Goal: Complete application form

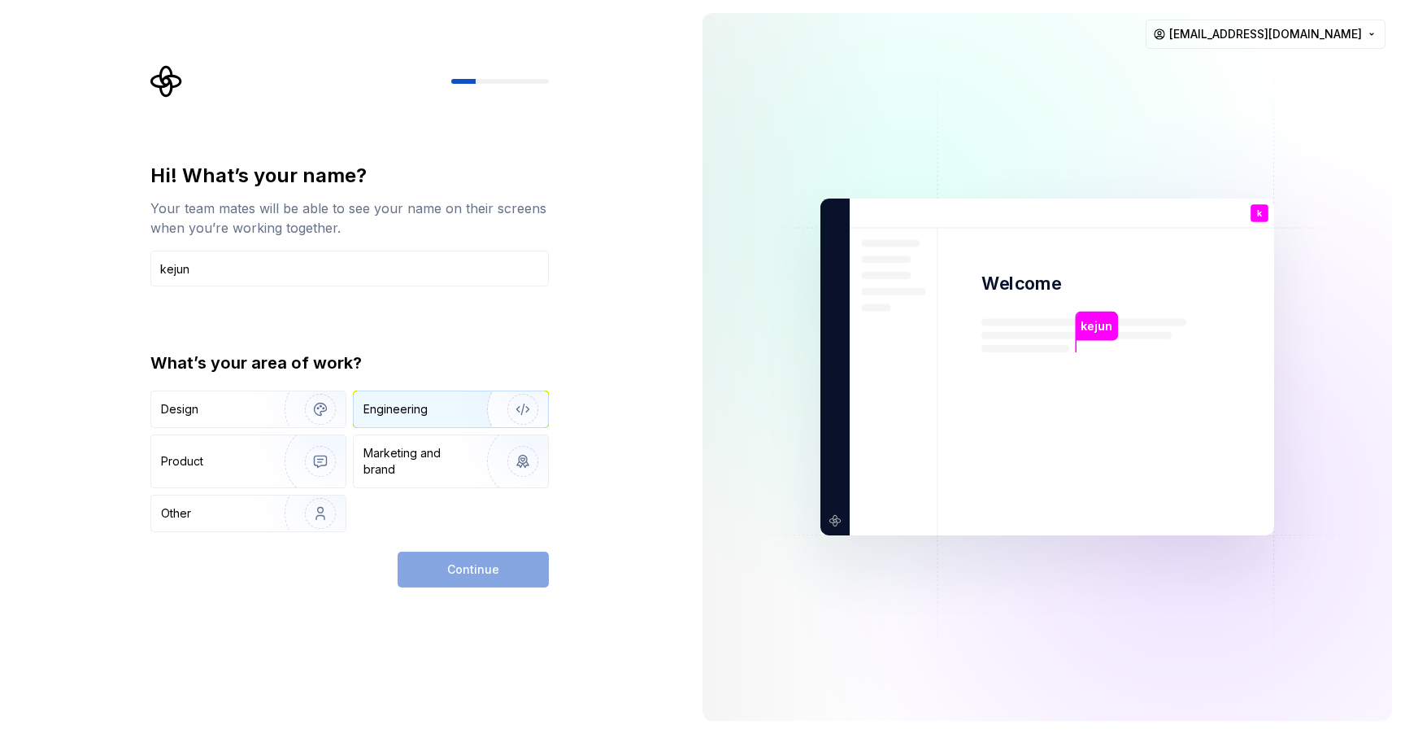
type input "kejun"
click at [461, 406] on img "button" at bounding box center [512, 409] width 104 height 109
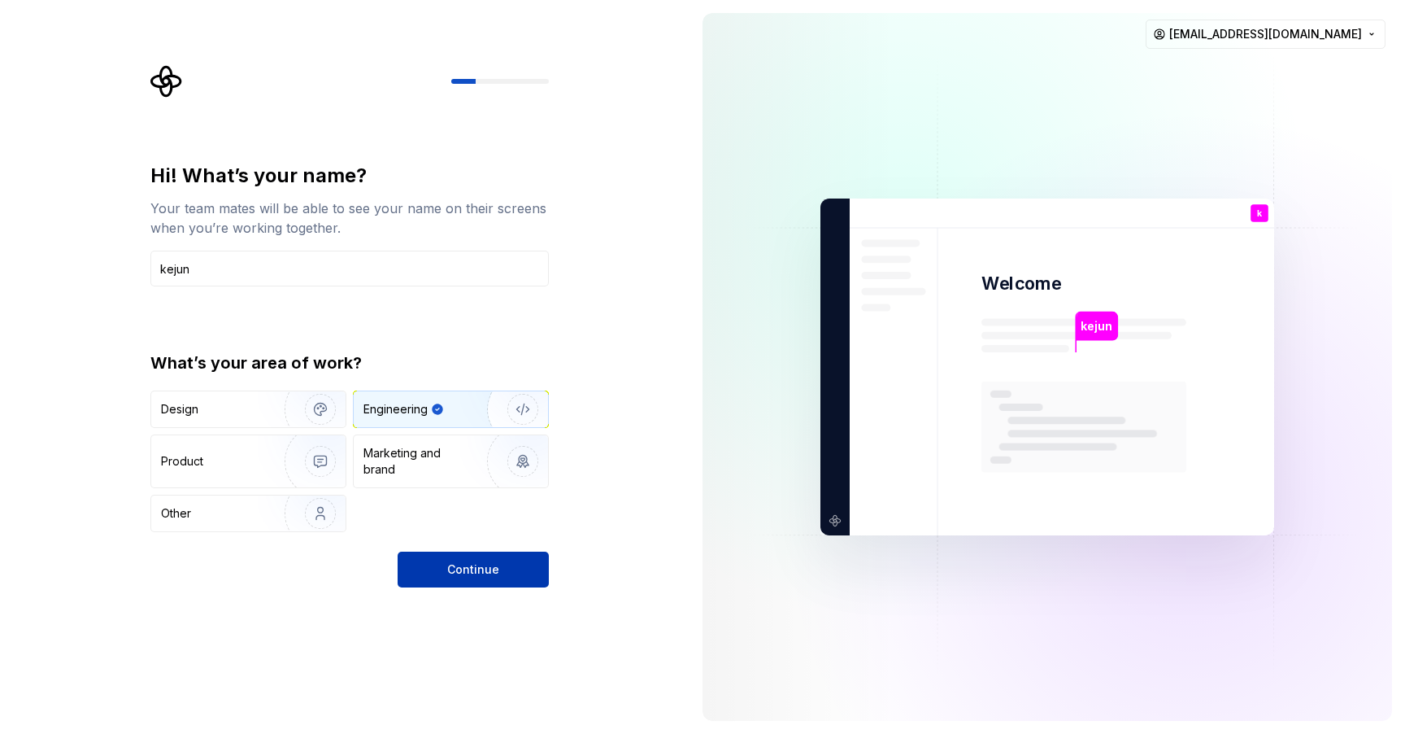
click at [473, 566] on span "Continue" at bounding box center [473, 569] width 52 height 16
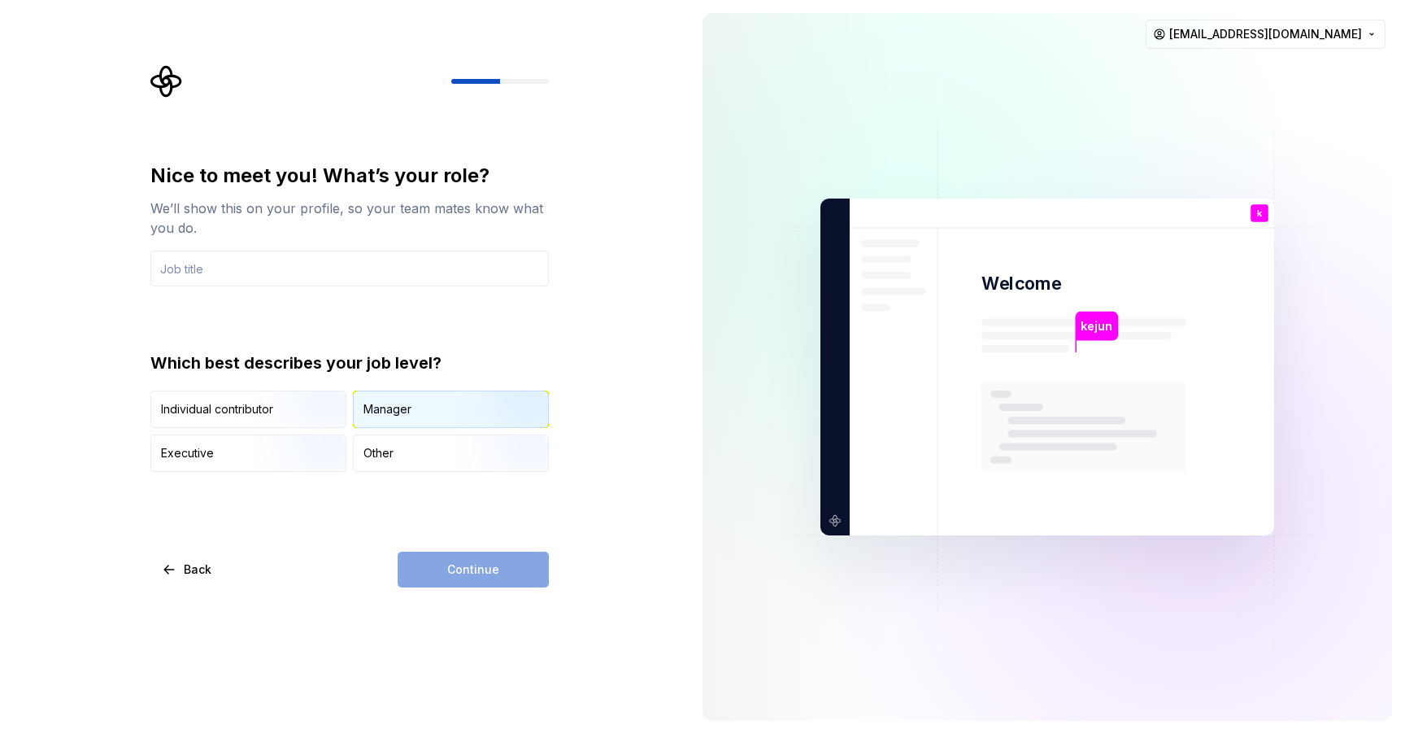
click at [434, 406] on div "Manager" at bounding box center [451, 409] width 194 height 36
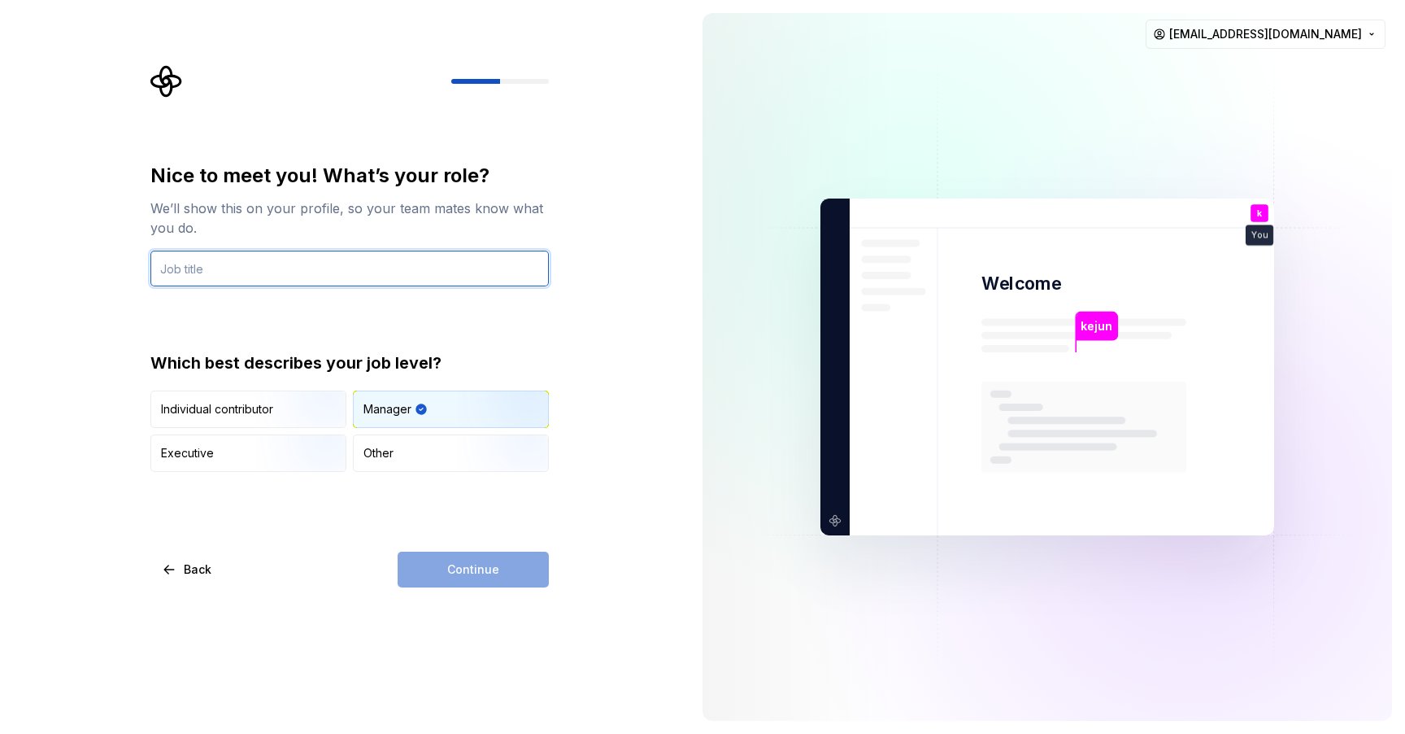
click at [387, 272] on input "text" at bounding box center [349, 268] width 399 height 36
type input "engineer"
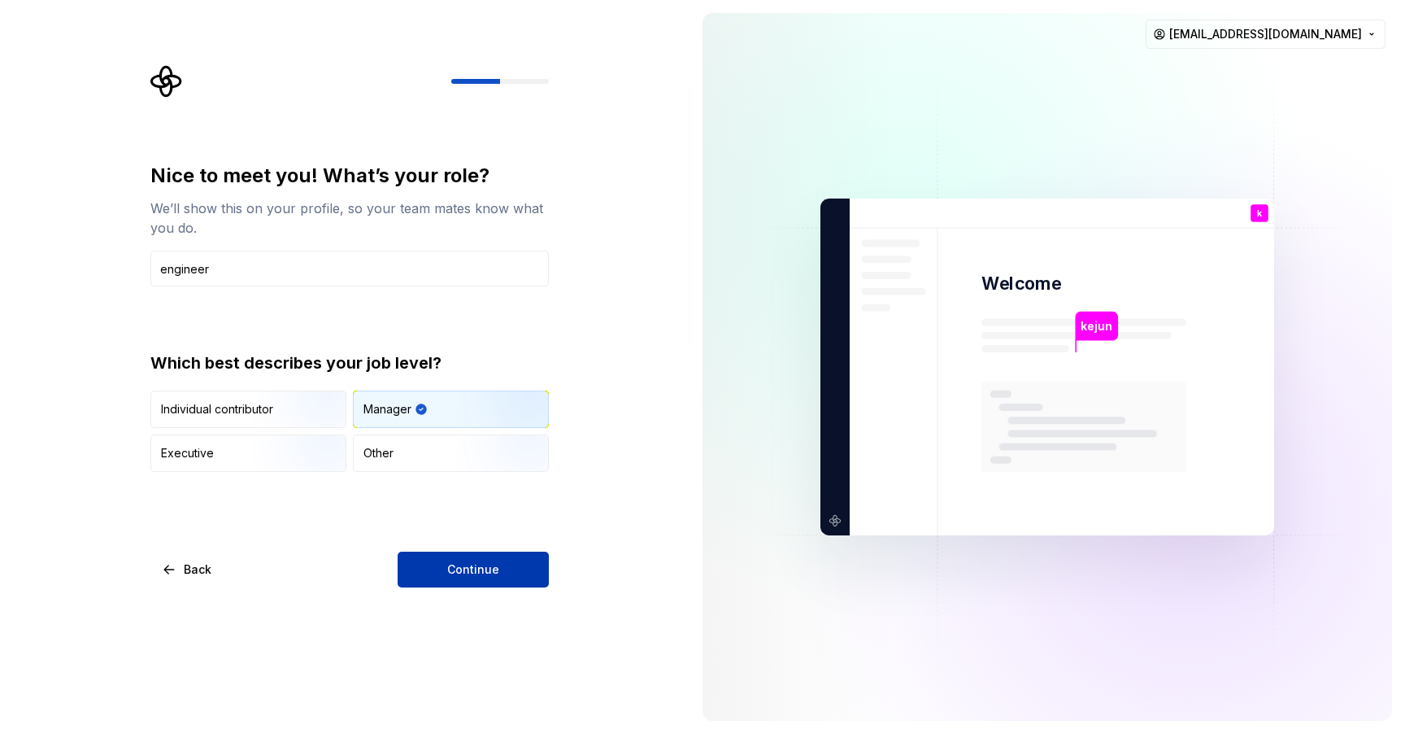
click at [493, 568] on span "Continue" at bounding box center [473, 569] width 52 height 16
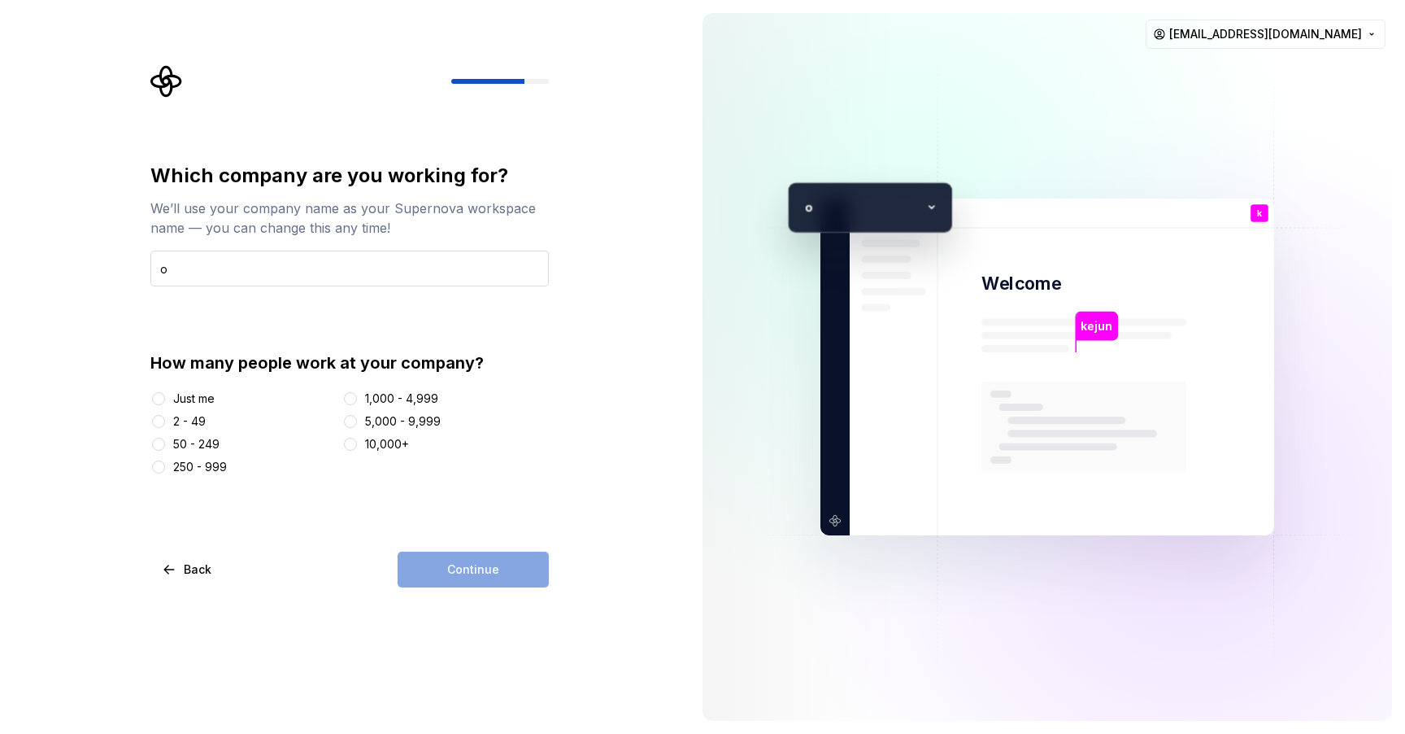
type input "oceanbase"
click at [456, 574] on div "Continue" at bounding box center [473, 569] width 151 height 36
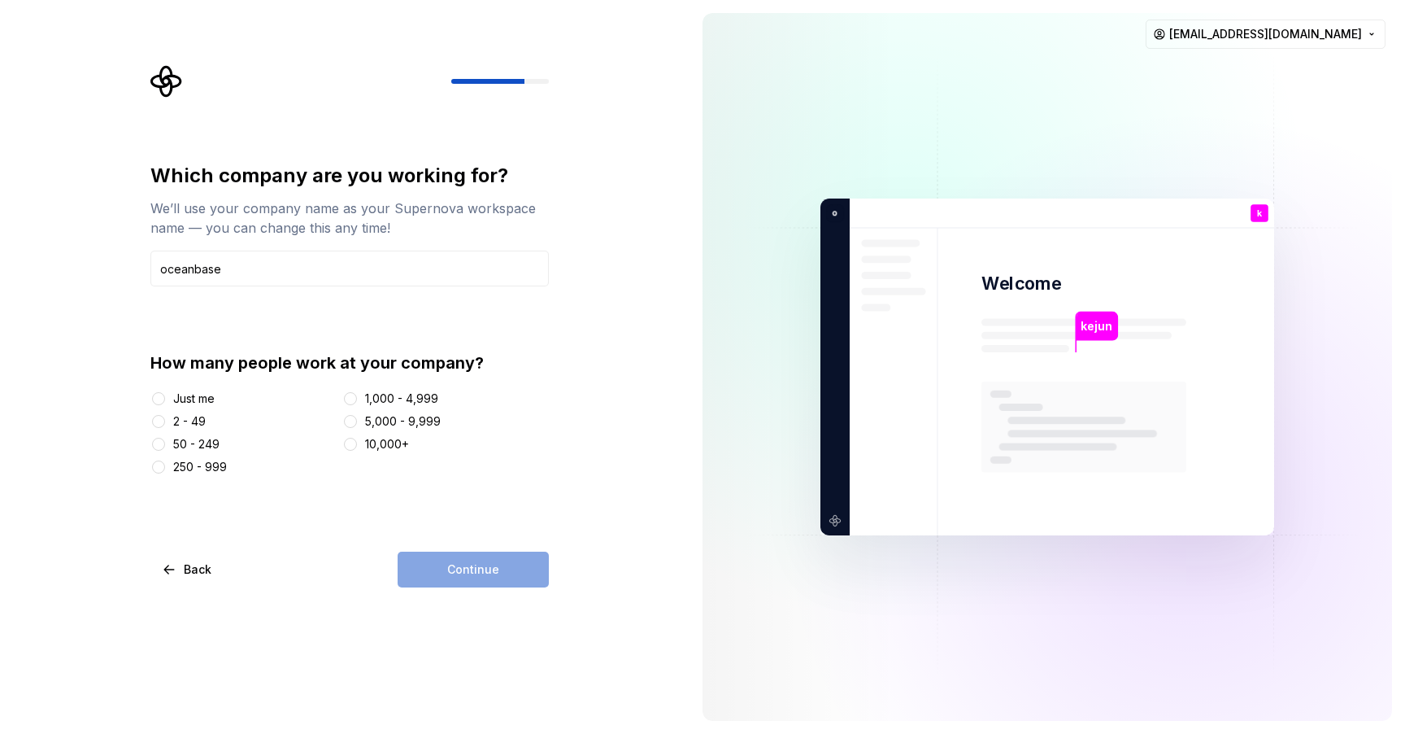
click at [394, 450] on div "10,000+" at bounding box center [387, 444] width 44 height 16
click at [357, 450] on button "10,000+" at bounding box center [350, 444] width 13 height 13
click at [421, 413] on div "5,000 - 9,999" at bounding box center [403, 421] width 76 height 16
click at [357, 415] on button "5,000 - 9,999" at bounding box center [350, 421] width 13 height 13
click at [421, 404] on div "1,000 - 4,999" at bounding box center [401, 398] width 73 height 16
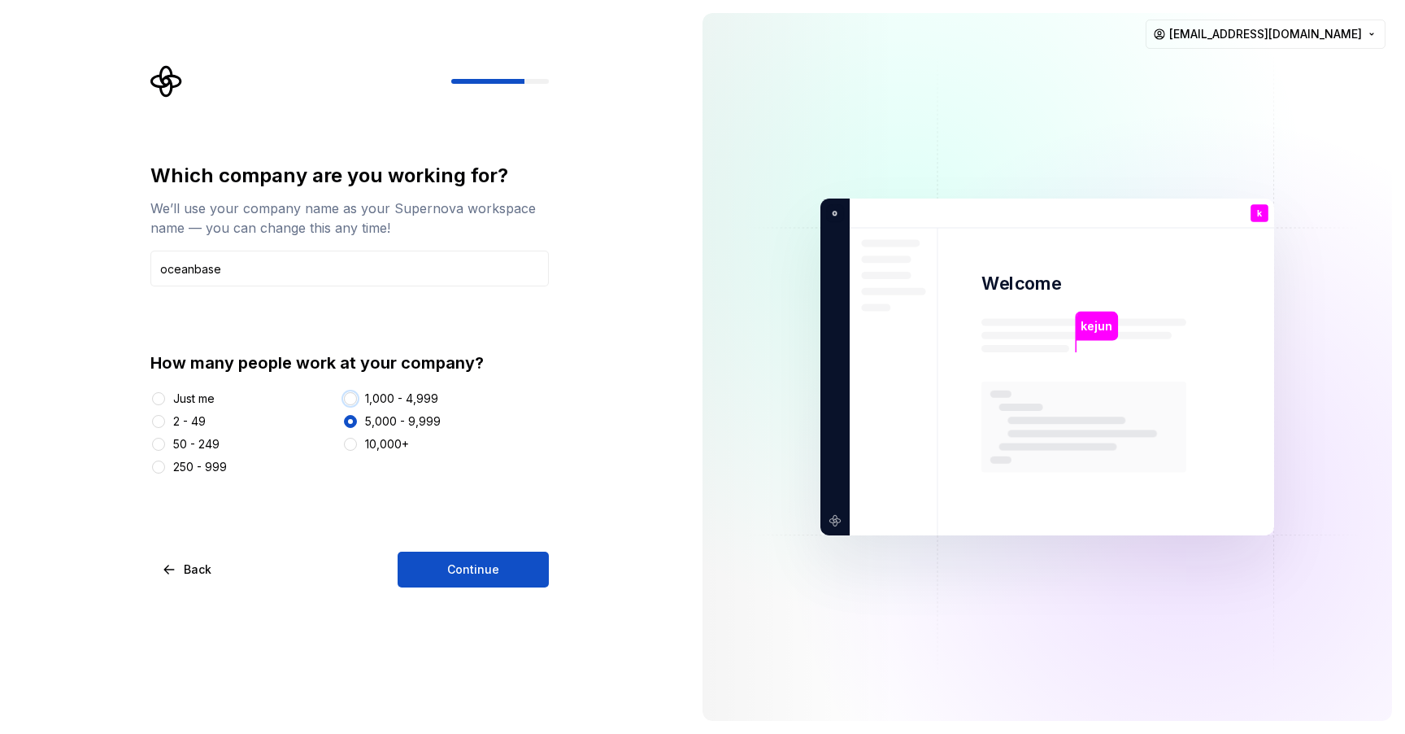
click at [357, 404] on button "1,000 - 4,999" at bounding box center [350, 398] width 13 height 13
click at [197, 404] on div "Just me" at bounding box center [193, 398] width 41 height 16
click at [165, 404] on button "Just me" at bounding box center [158, 398] width 13 height 13
click at [199, 424] on div "2 - 49" at bounding box center [189, 421] width 33 height 16
click at [165, 424] on button "2 - 49" at bounding box center [158, 421] width 13 height 13
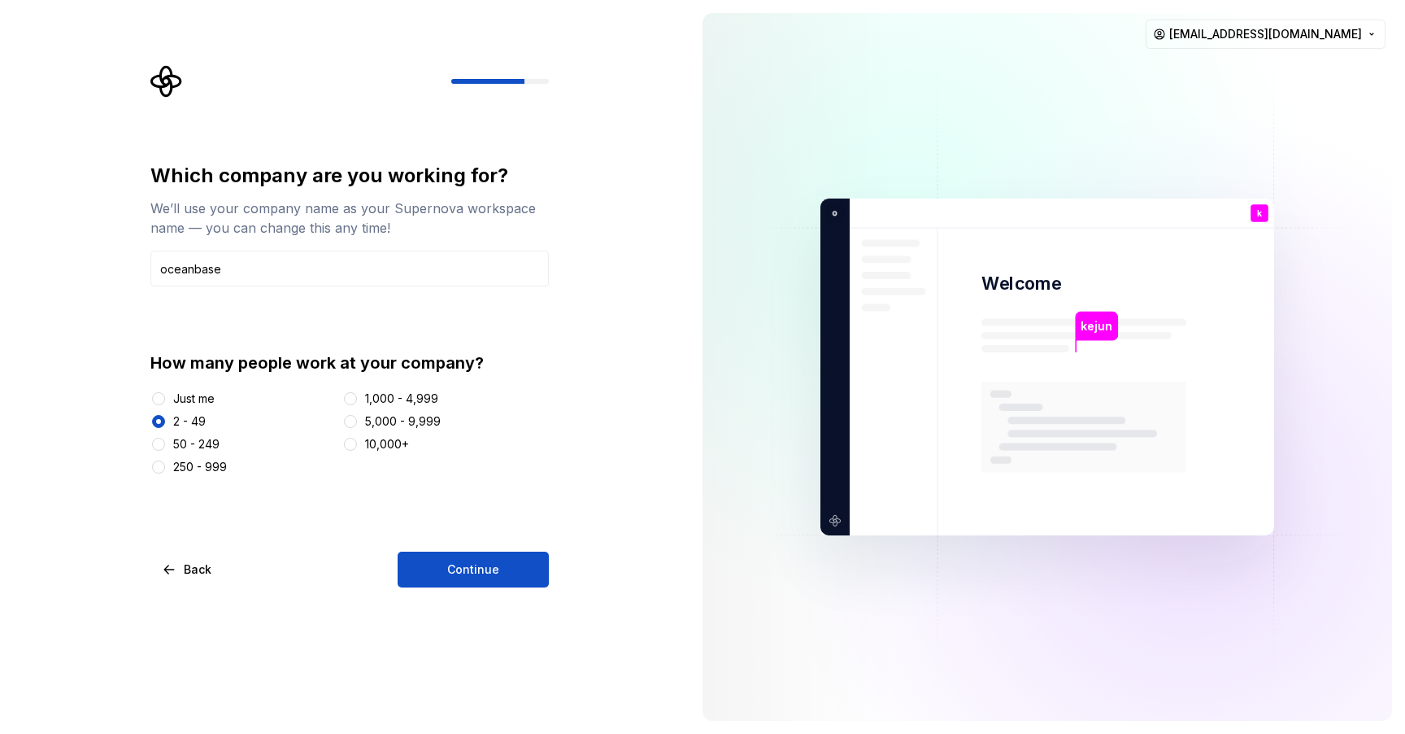
click at [214, 443] on div "50 - 249" at bounding box center [196, 444] width 46 height 16
click at [165, 443] on button "50 - 249" at bounding box center [158, 444] width 13 height 13
click at [219, 466] on div "250 - 999" at bounding box center [200, 467] width 54 height 16
click at [165, 466] on button "250 - 999" at bounding box center [158, 466] width 13 height 13
click at [480, 568] on span "Continue" at bounding box center [473, 569] width 52 height 16
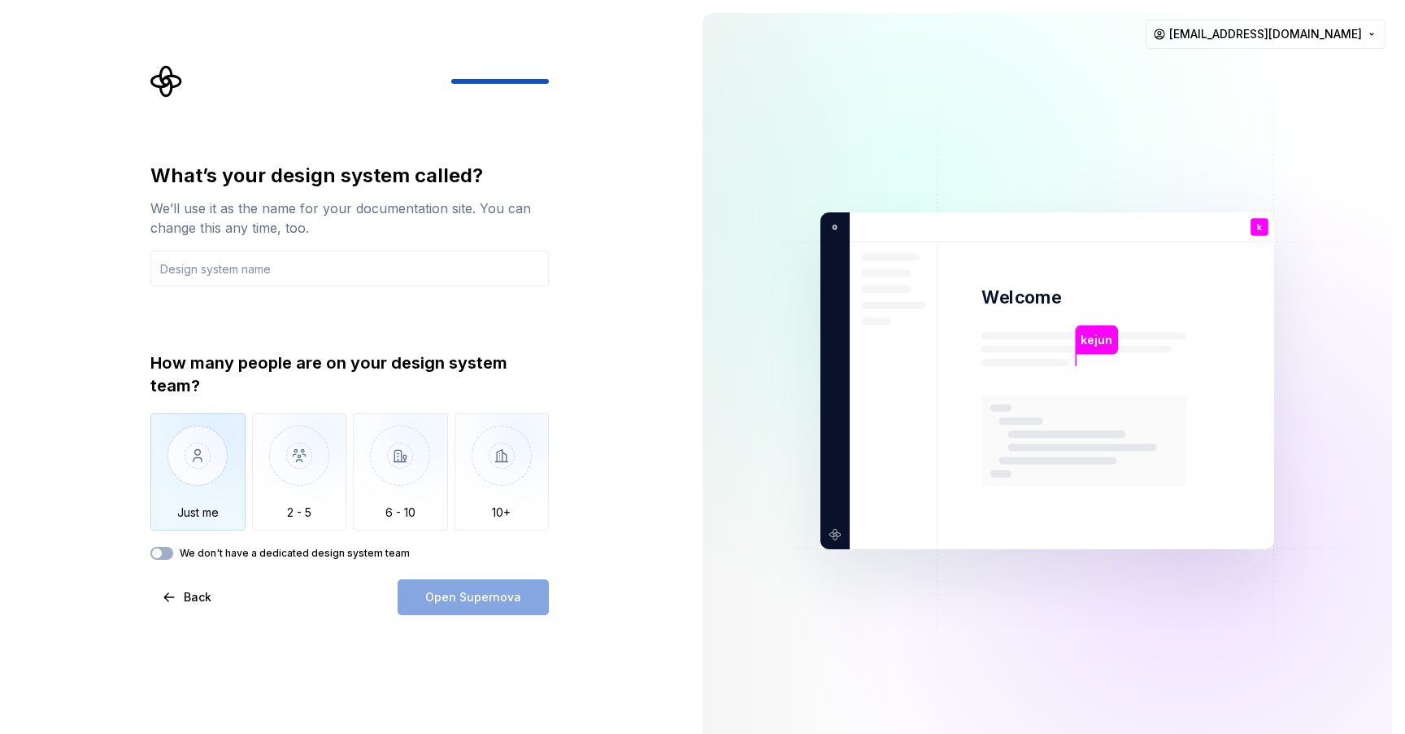
click at [194, 458] on img "button" at bounding box center [197, 467] width 95 height 109
click at [169, 552] on button "We don't have a dedicated design system team" at bounding box center [161, 553] width 23 height 13
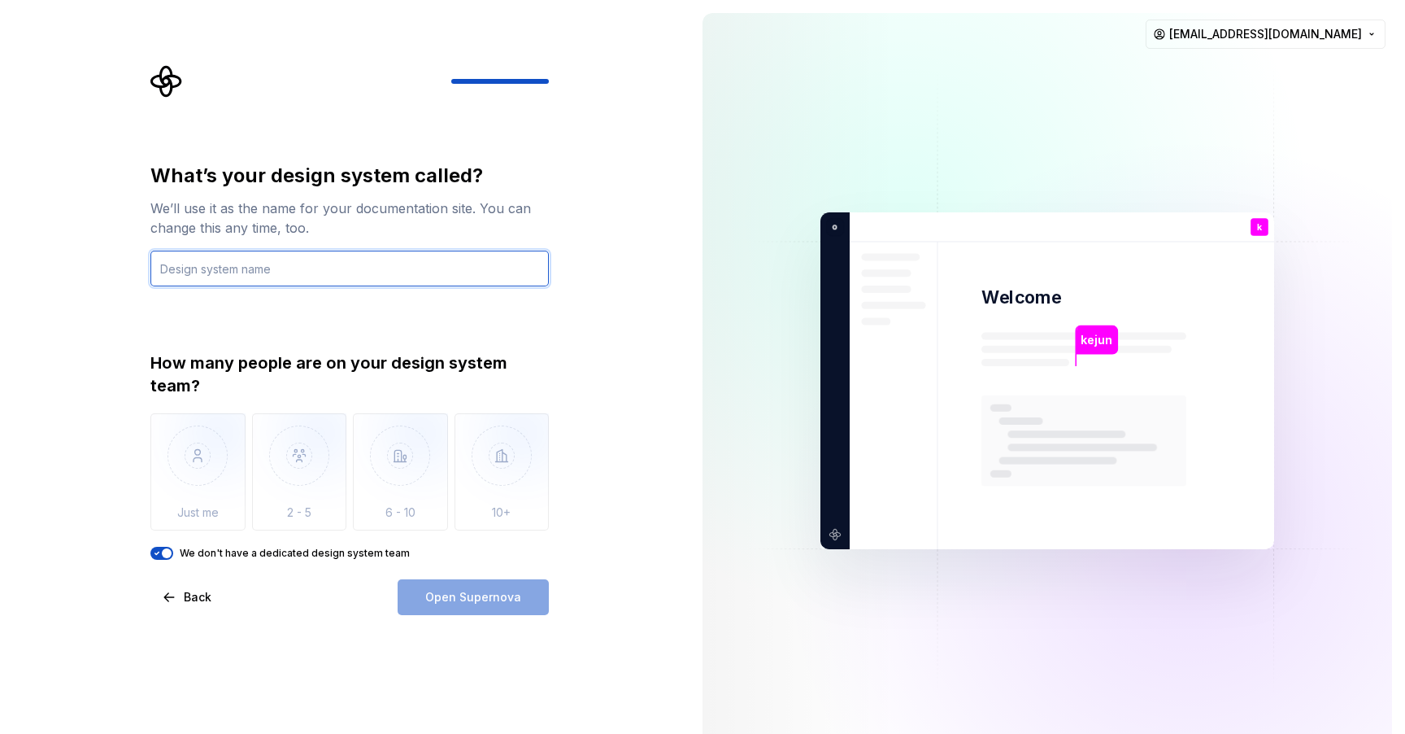
click at [320, 273] on input "text" at bounding box center [349, 268] width 399 height 36
drag, startPoint x: 177, startPoint y: 267, endPoint x: 166, endPoint y: 267, distance: 11.4
click at [166, 267] on input "obdesign" at bounding box center [349, 268] width 399 height 36
click at [333, 275] on input "obdesign" at bounding box center [349, 268] width 399 height 36
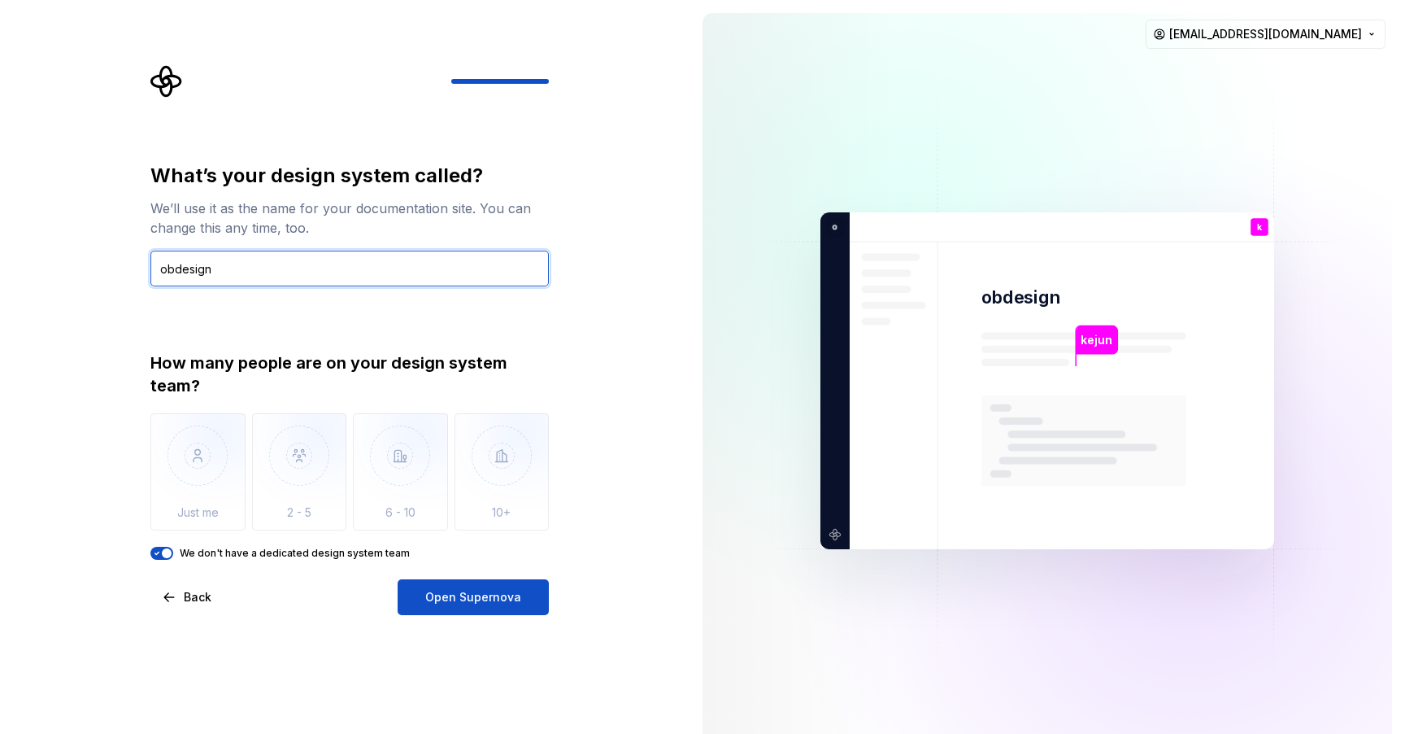
click at [333, 275] on input "obdesign" at bounding box center [349, 268] width 399 height 36
drag, startPoint x: 169, startPoint y: 267, endPoint x: 141, endPoint y: 268, distance: 28.5
click at [142, 267] on div "What’s your design system called? We’ll use it as the name for your documentati…" at bounding box center [355, 340] width 428 height 550
type input "OceanBase Design"
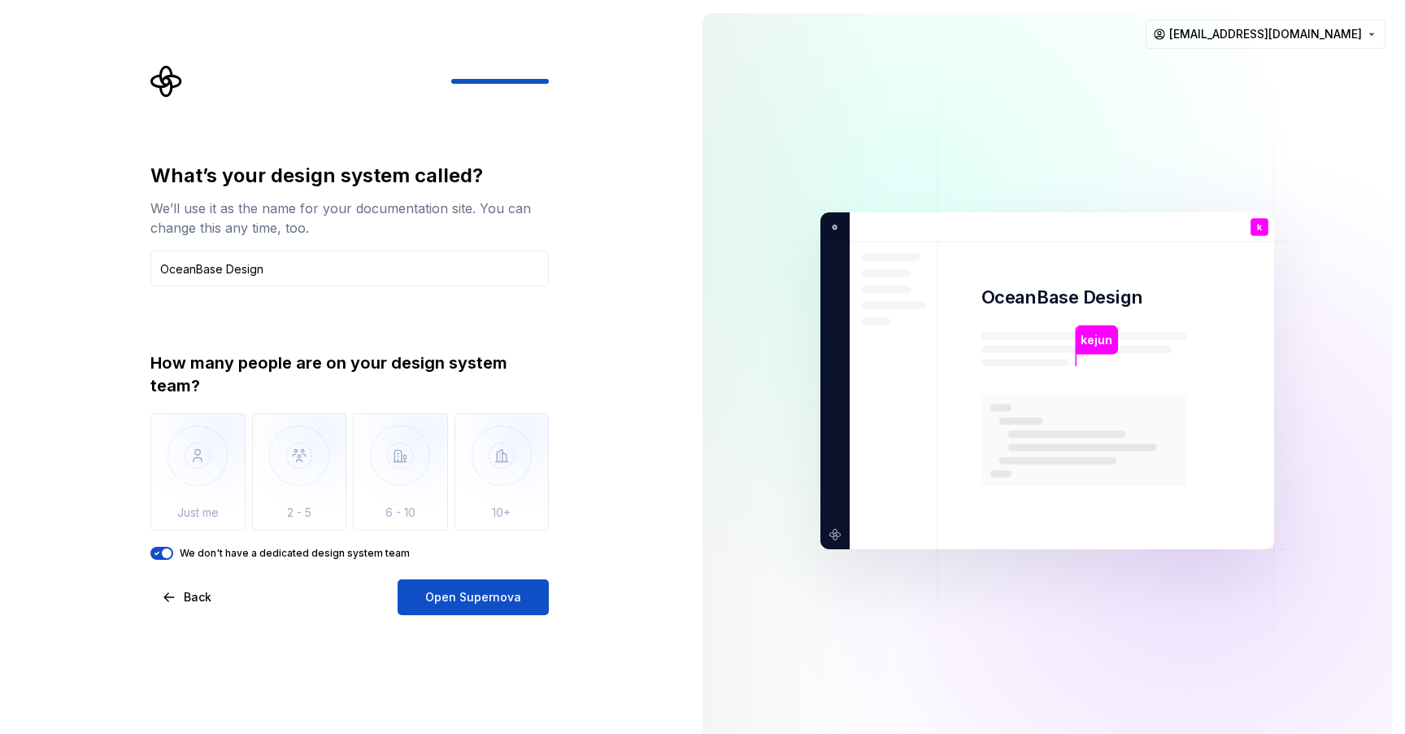
click at [173, 559] on div "We don't have a dedicated design system team" at bounding box center [349, 553] width 399 height 13
click at [168, 552] on span "button" at bounding box center [167, 553] width 10 height 10
click at [168, 552] on button "We don't have a dedicated design system team" at bounding box center [161, 553] width 23 height 13
click at [512, 603] on span "Open Supernova" at bounding box center [473, 597] width 96 height 16
